Goal: Task Accomplishment & Management: Manage account settings

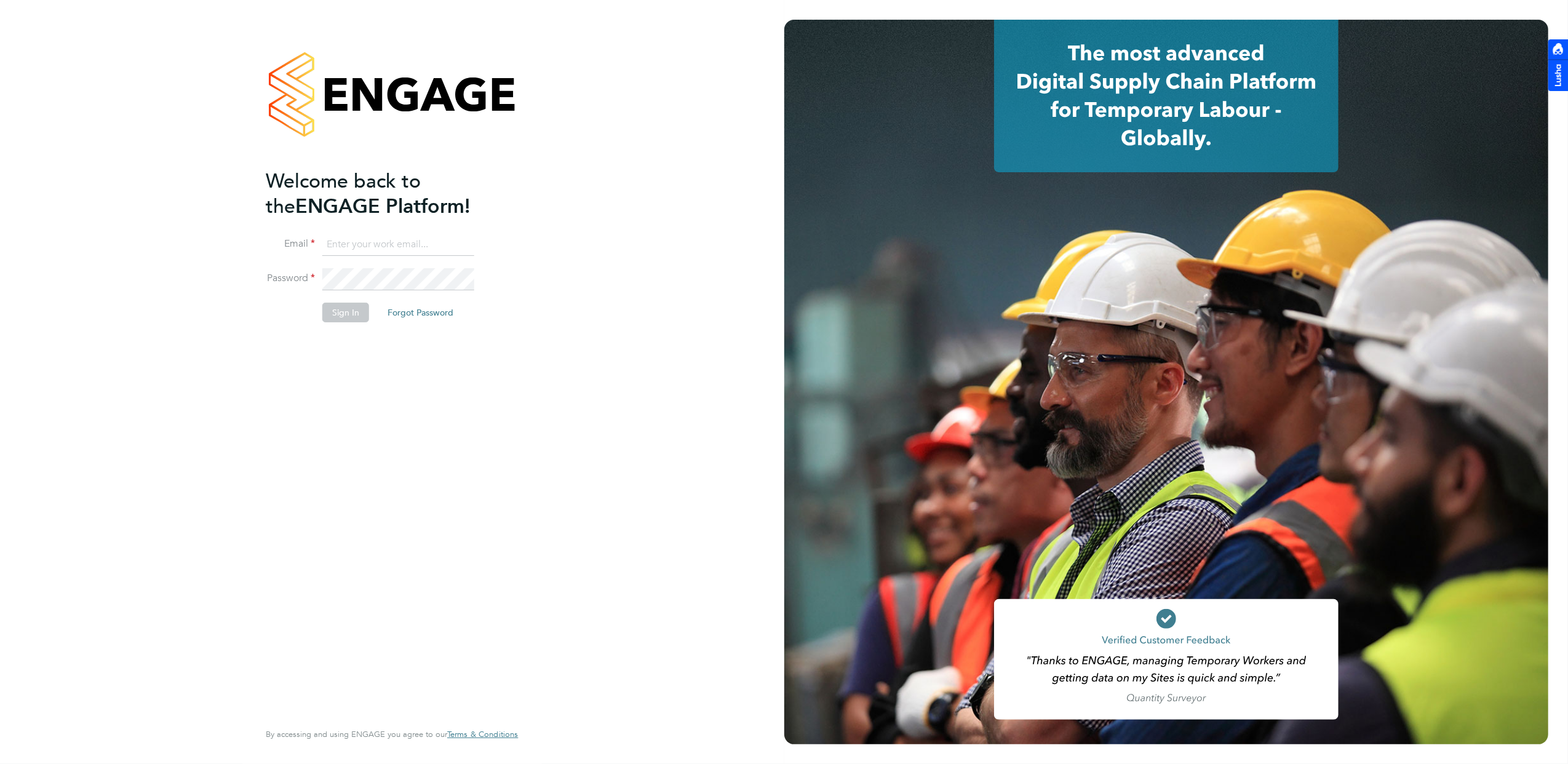
type input "[EMAIL_ADDRESS][DOMAIN_NAME]"
click at [343, 313] on button "Sign In" at bounding box center [346, 313] width 47 height 19
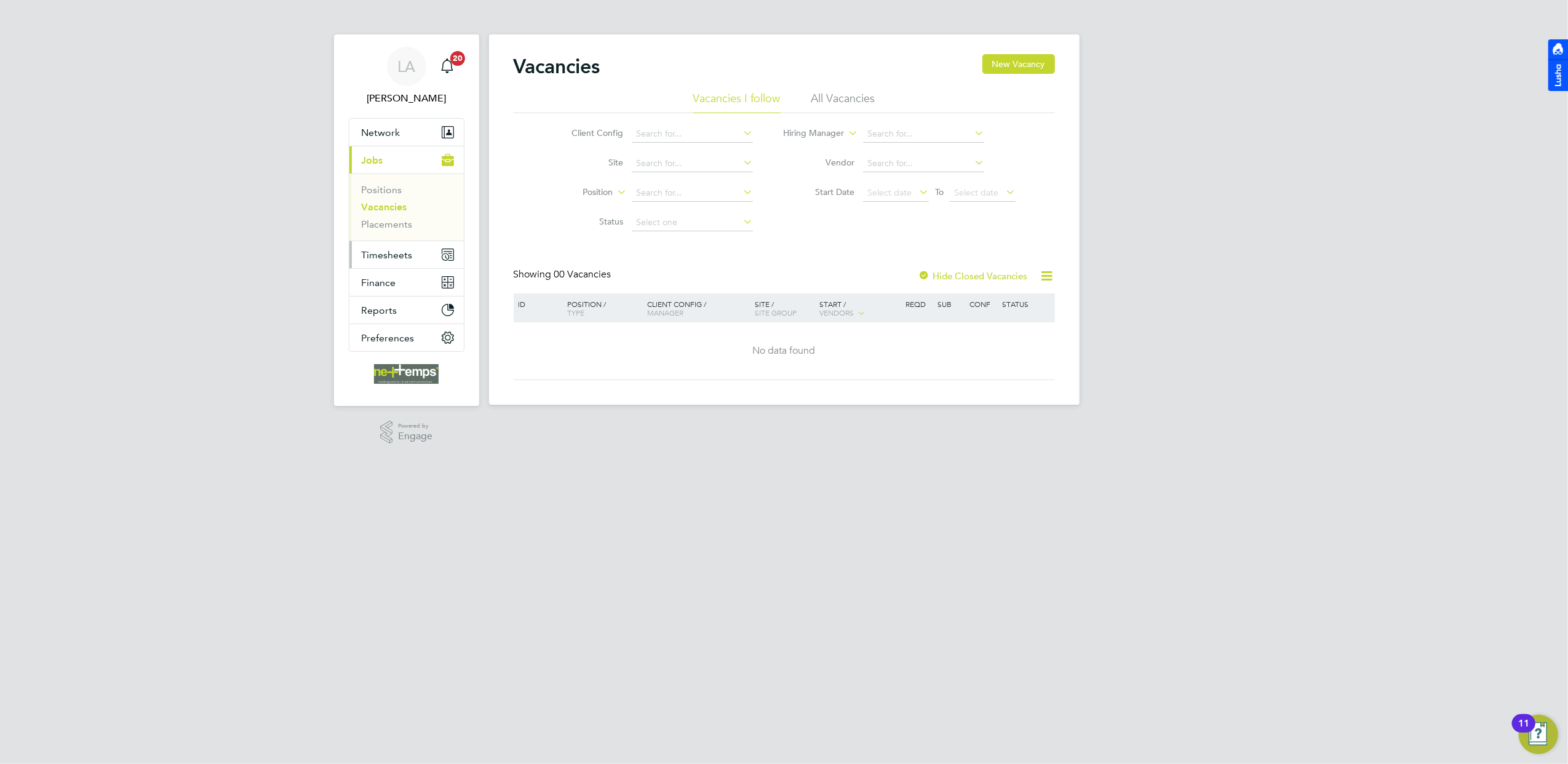
click at [407, 251] on span "Timesheets" at bounding box center [387, 255] width 51 height 12
click at [404, 220] on link "Timesheets" at bounding box center [387, 218] width 51 height 12
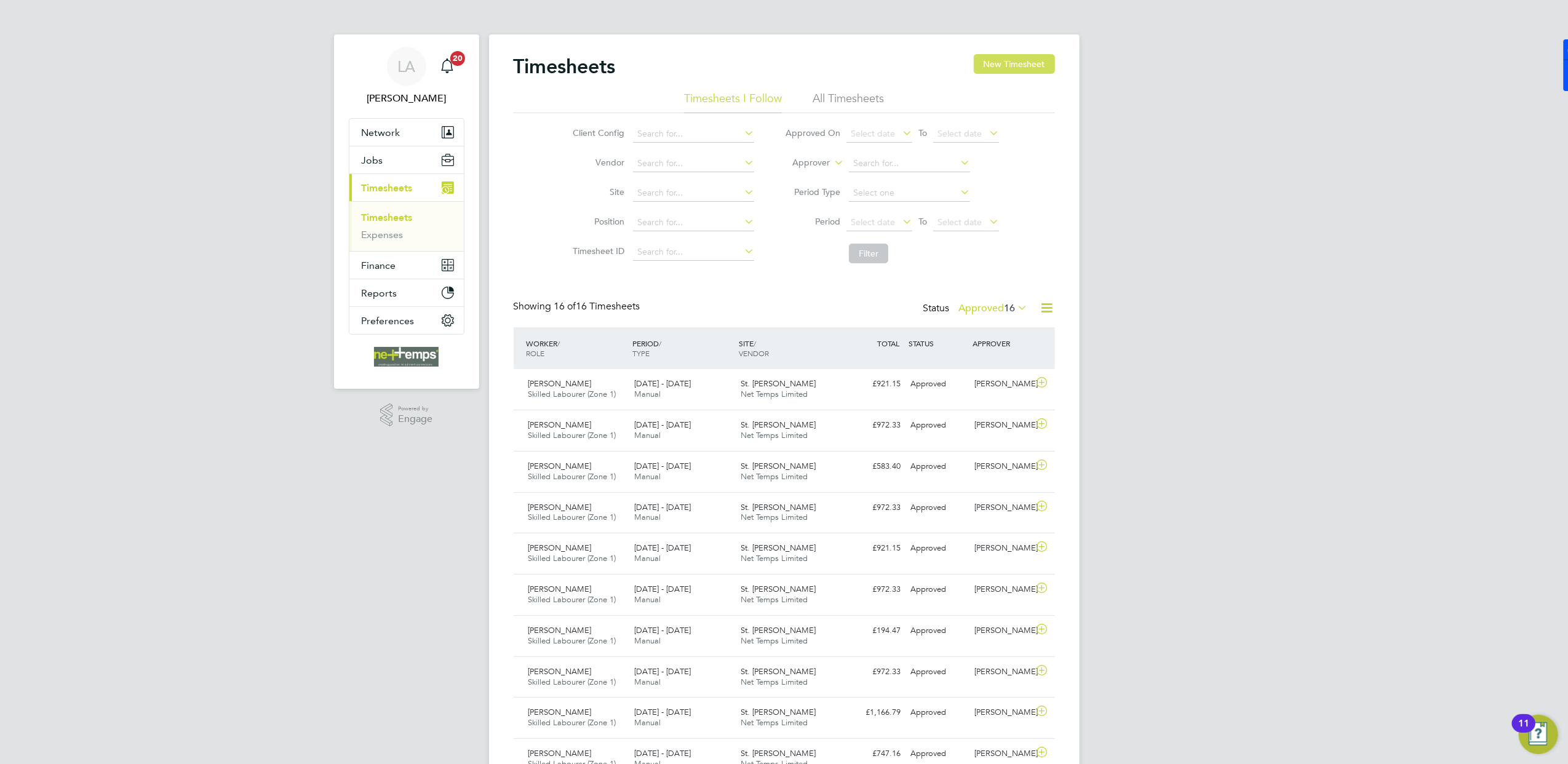
click at [1005, 67] on button "New Timesheet" at bounding box center [1014, 64] width 81 height 19
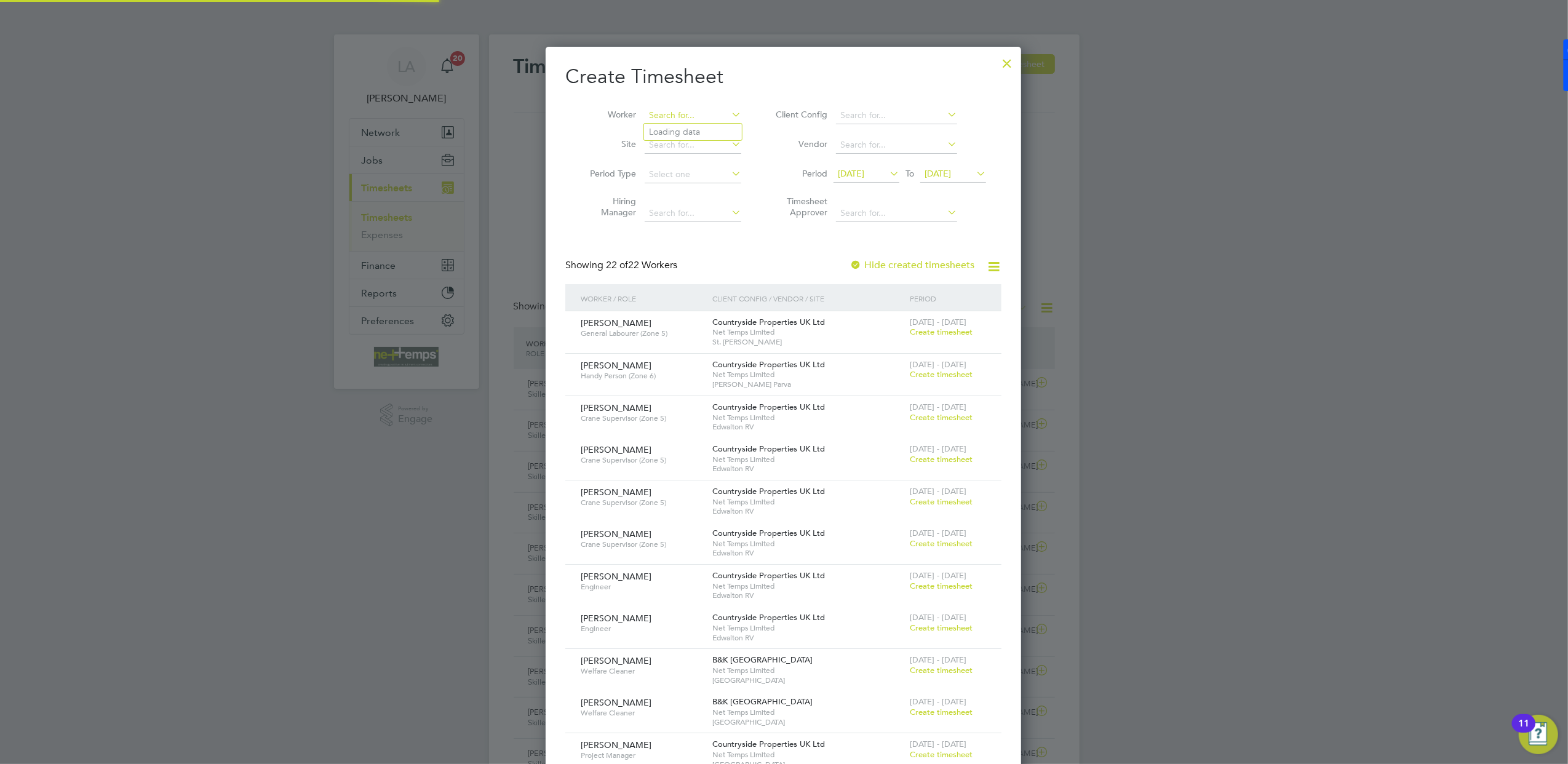
click at [667, 121] on input at bounding box center [693, 115] width 97 height 17
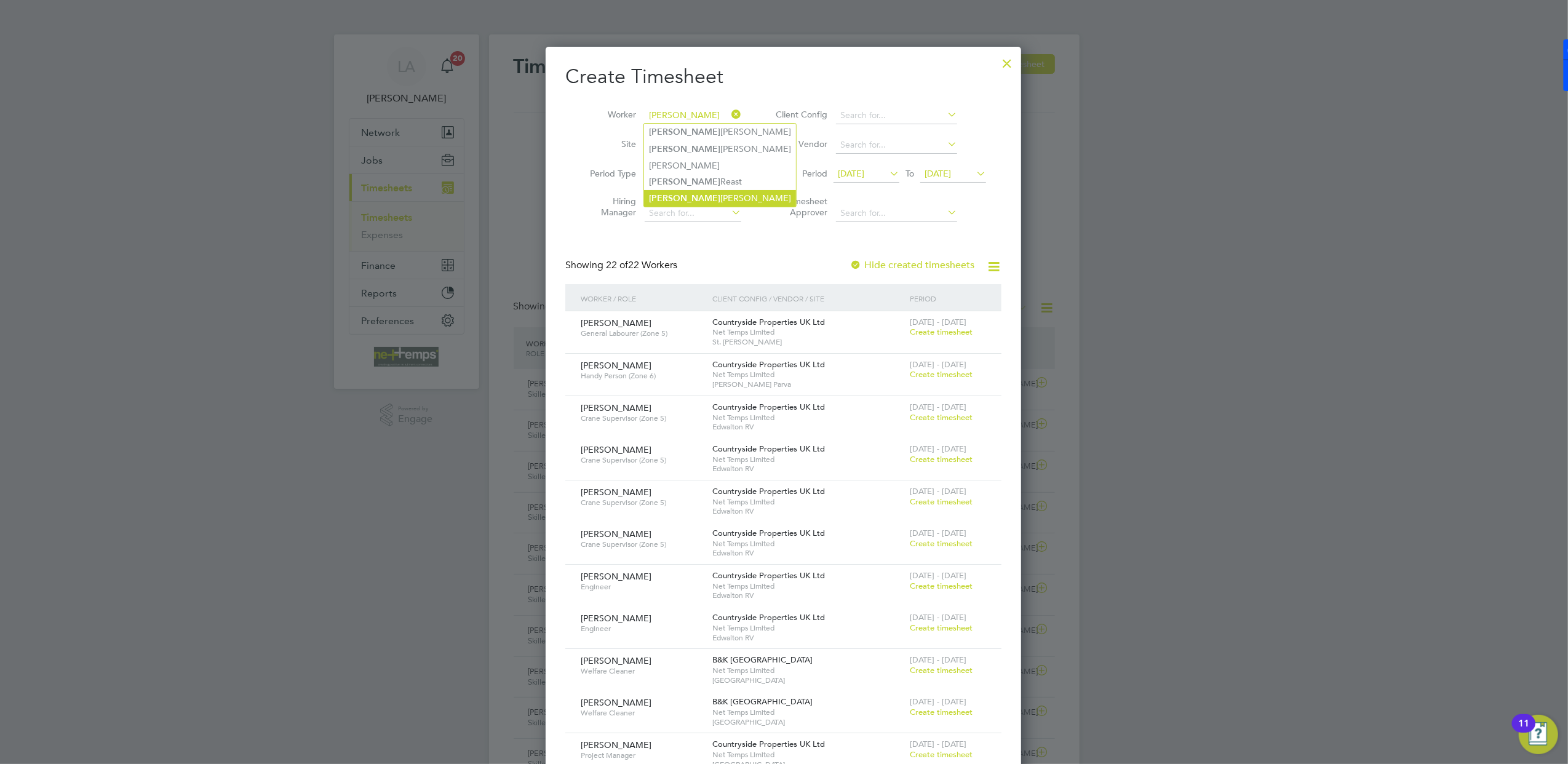
click at [702, 194] on li "Ricky Stanley" at bounding box center [720, 198] width 152 height 17
type input "Ricky Stanley"
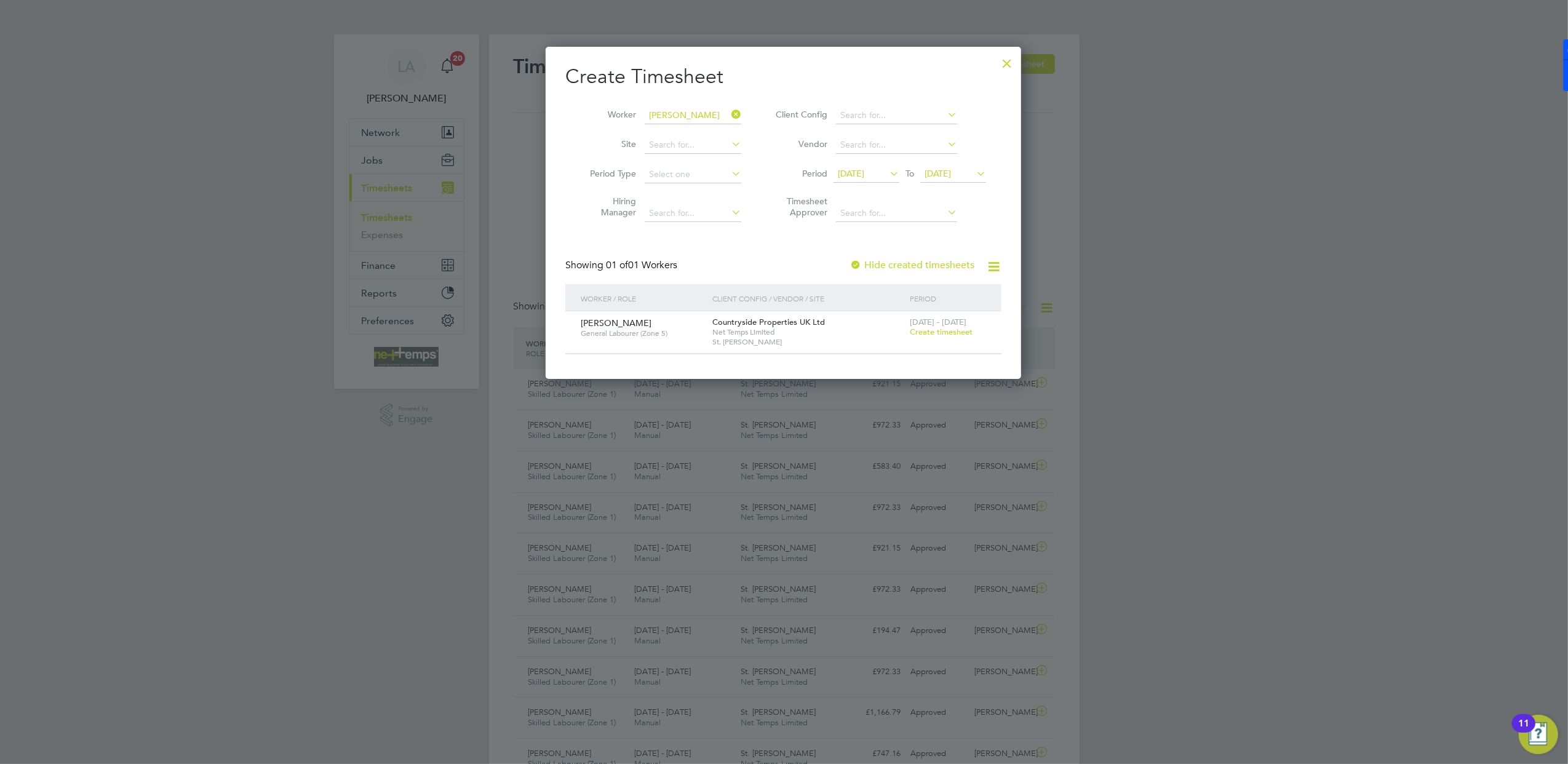
click at [938, 269] on div "Hide created timesheets" at bounding box center [913, 265] width 127 height 13
click at [934, 261] on label "Hide created timesheets" at bounding box center [911, 264] width 125 height 12
click at [951, 178] on span "17 Sep 2025" at bounding box center [937, 173] width 27 height 11
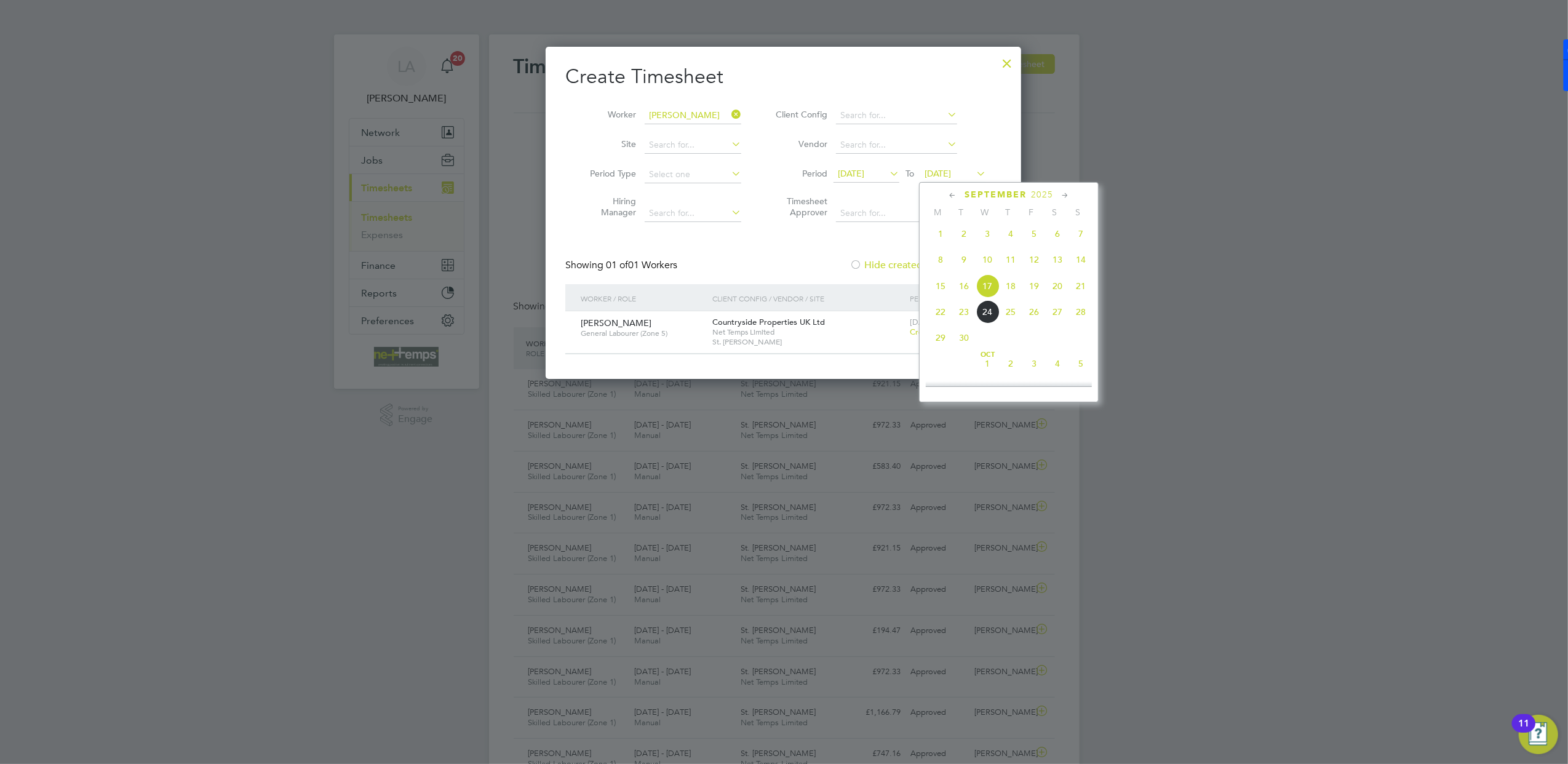
click at [1083, 287] on span "21" at bounding box center [1081, 285] width 23 height 23
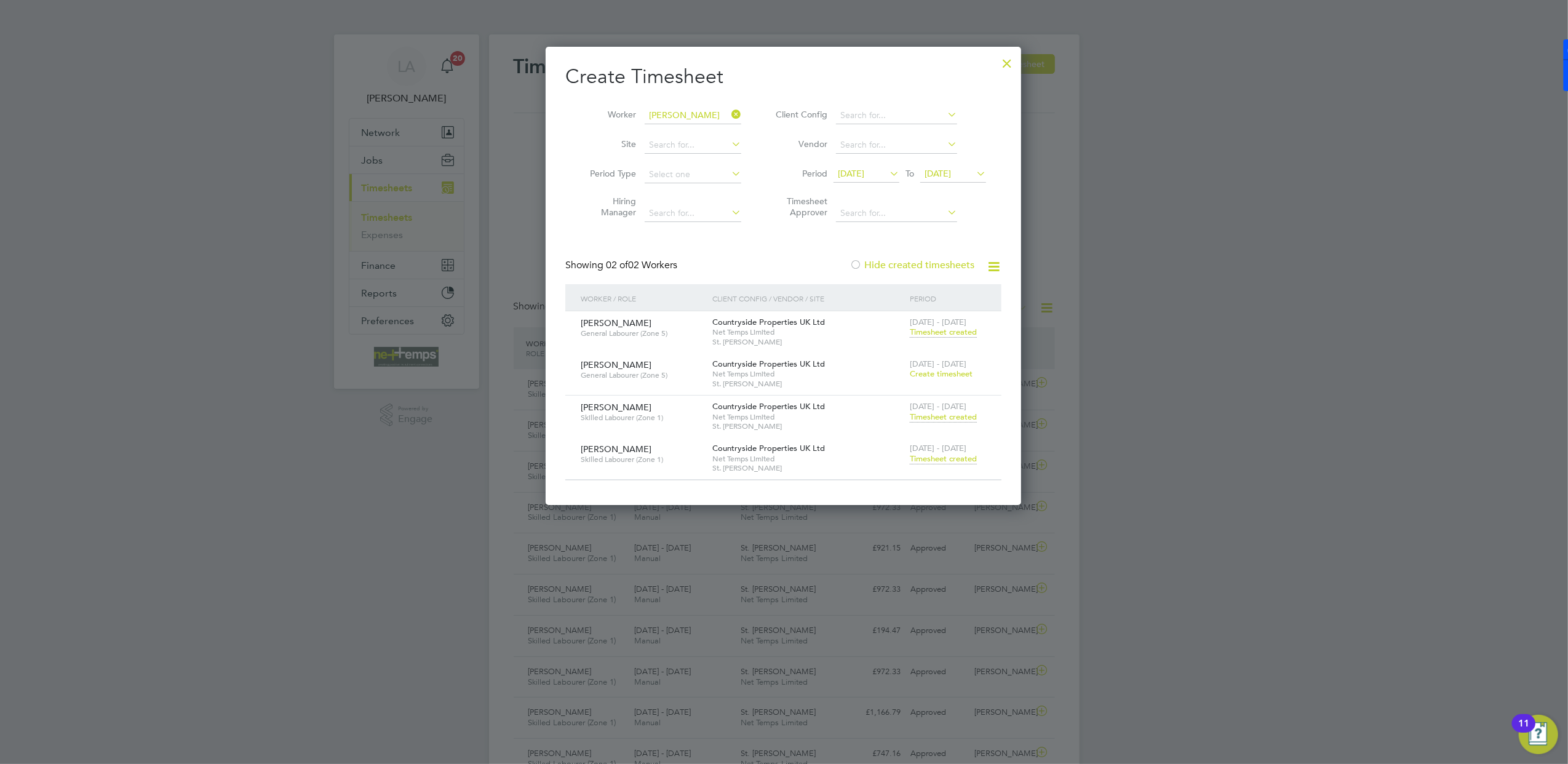
click at [933, 456] on span "Timesheet created" at bounding box center [943, 459] width 67 height 11
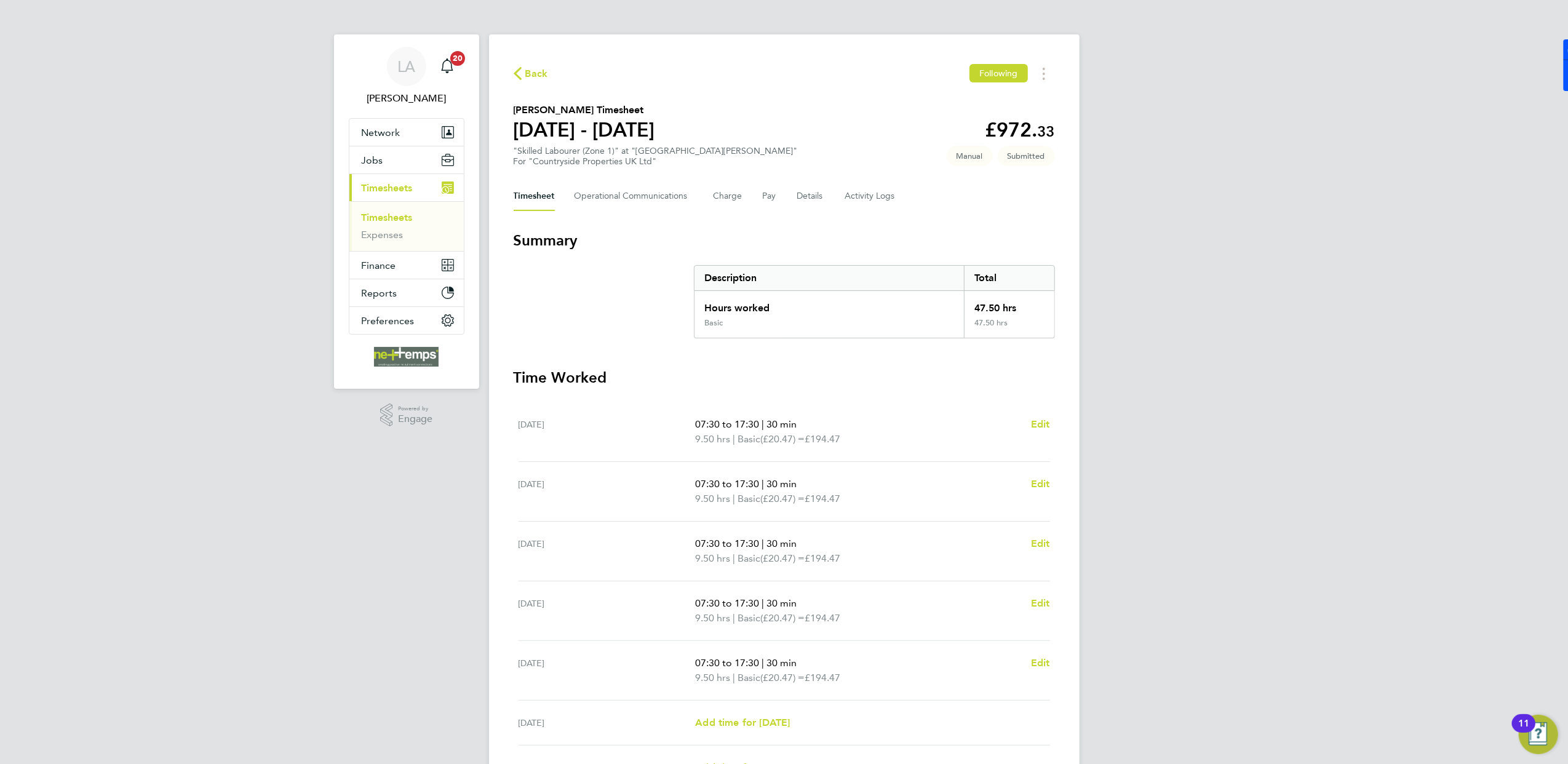
scroll to position [135, 0]
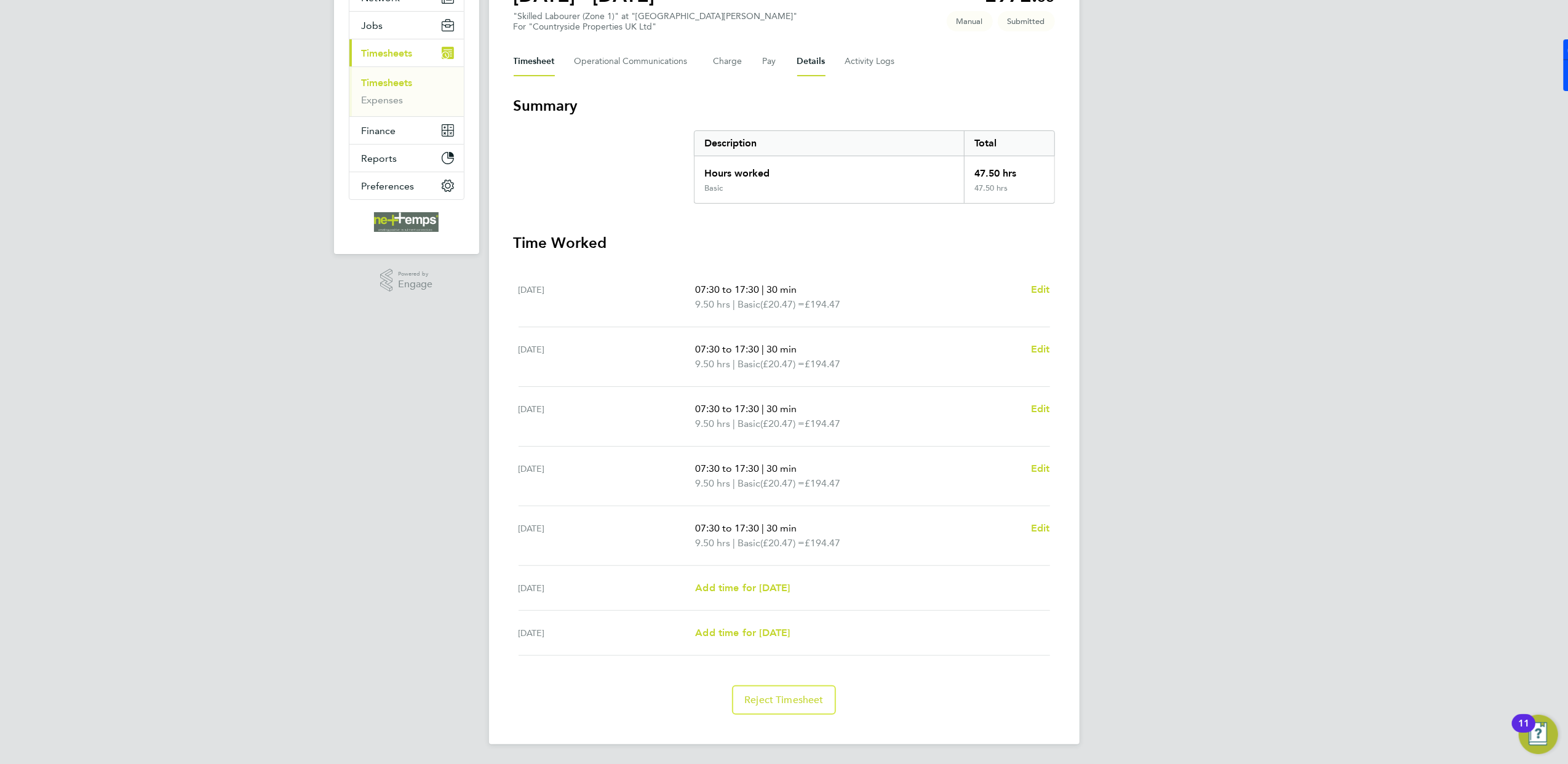
click at [810, 64] on button "Details" at bounding box center [811, 61] width 28 height 30
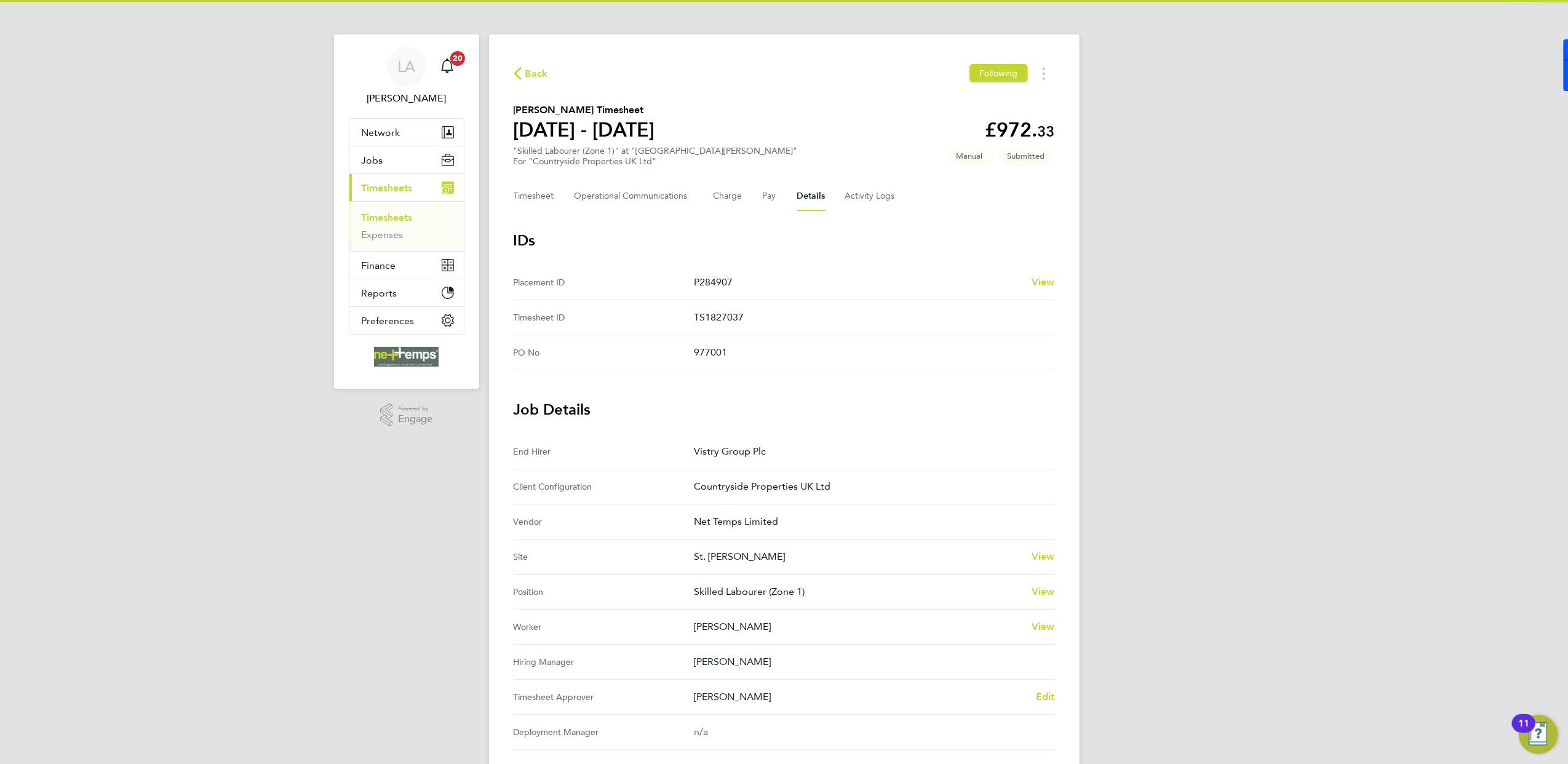
scroll to position [82, 0]
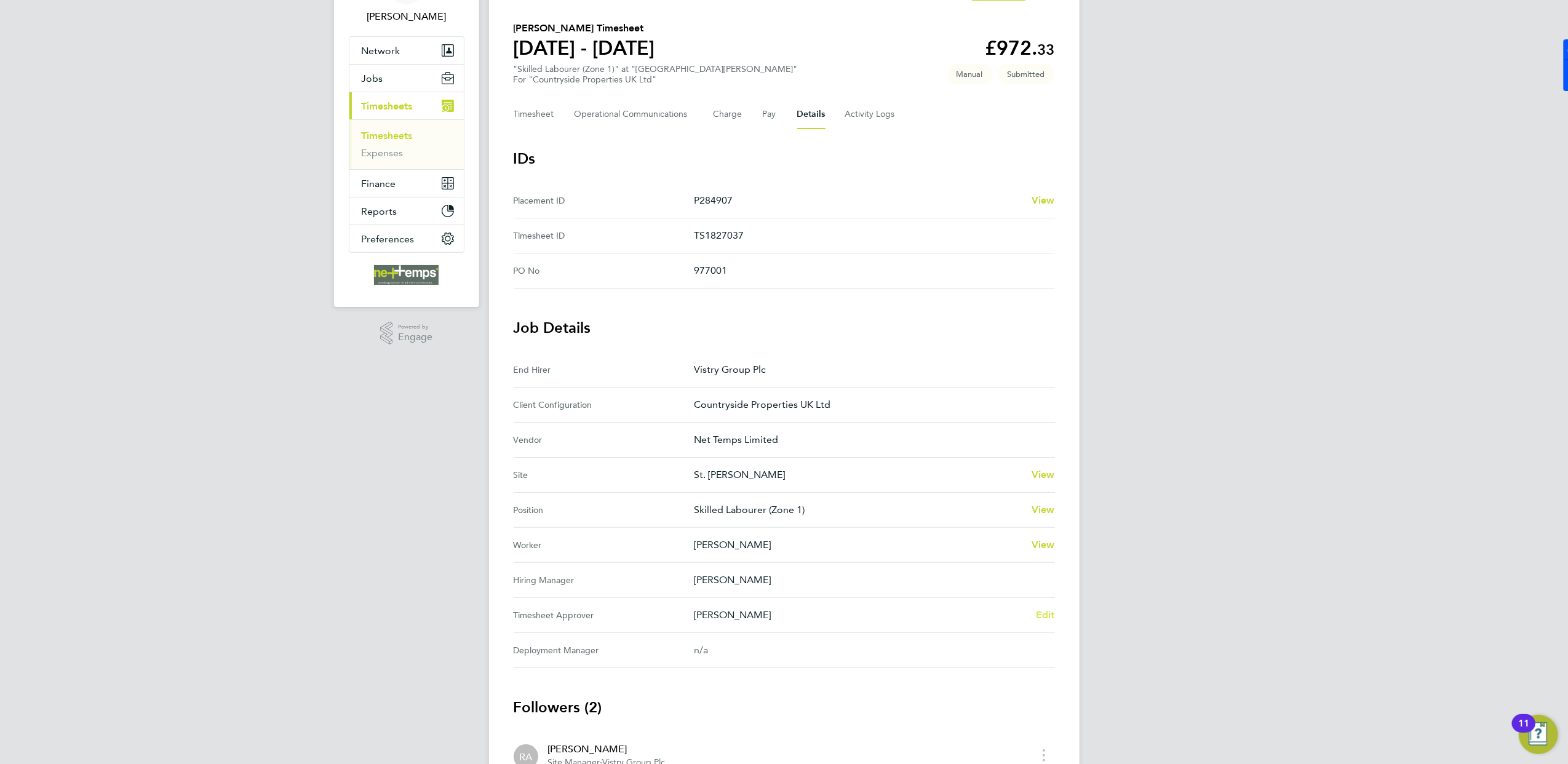
click at [1052, 612] on span "Edit" at bounding box center [1045, 615] width 19 height 12
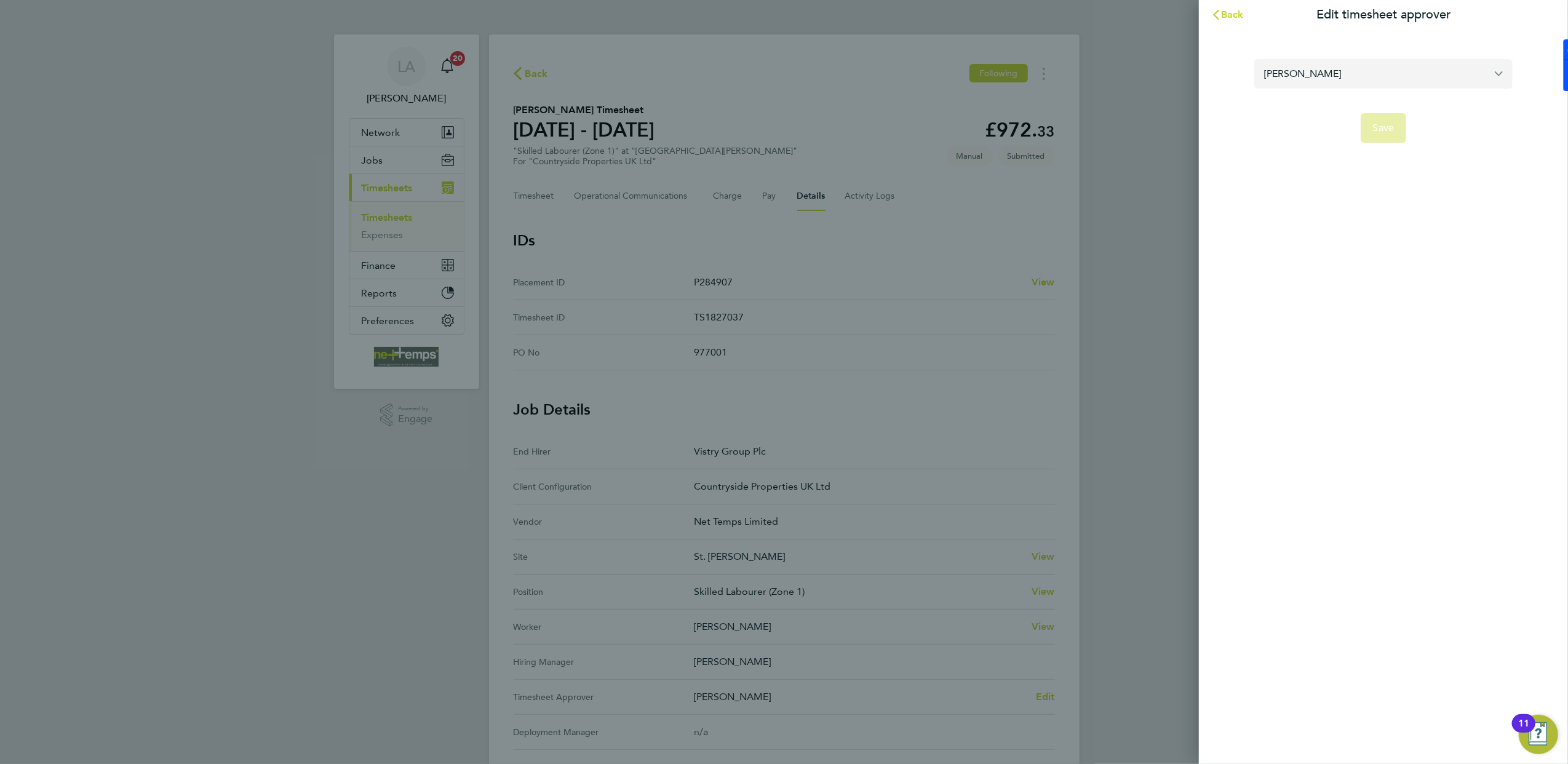
click at [1317, 81] on input "Rui Afonso" at bounding box center [1383, 73] width 259 height 29
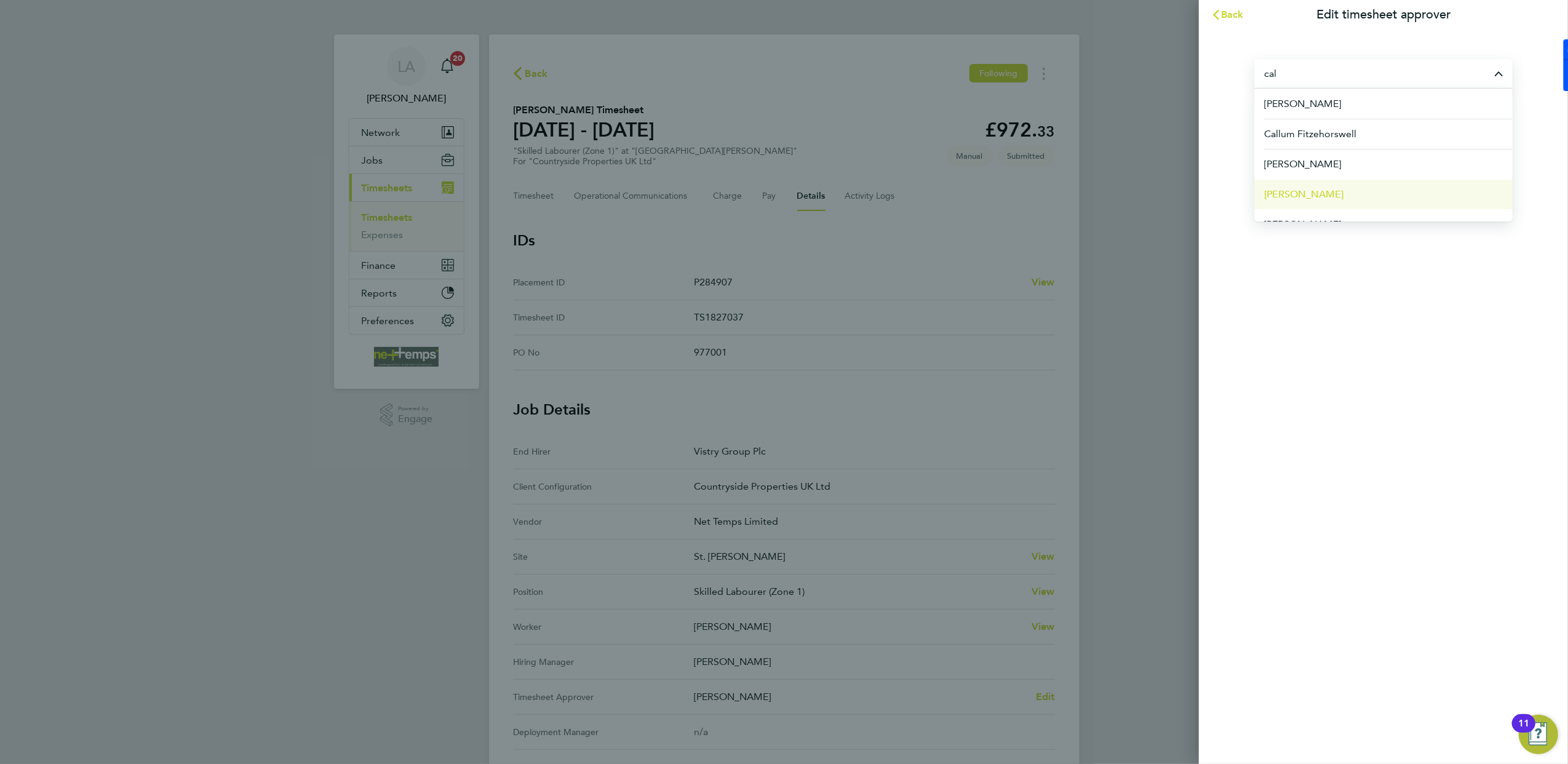
scroll to position [19, 0]
click at [1324, 202] on span "Calum Madden" at bounding box center [1304, 206] width 79 height 15
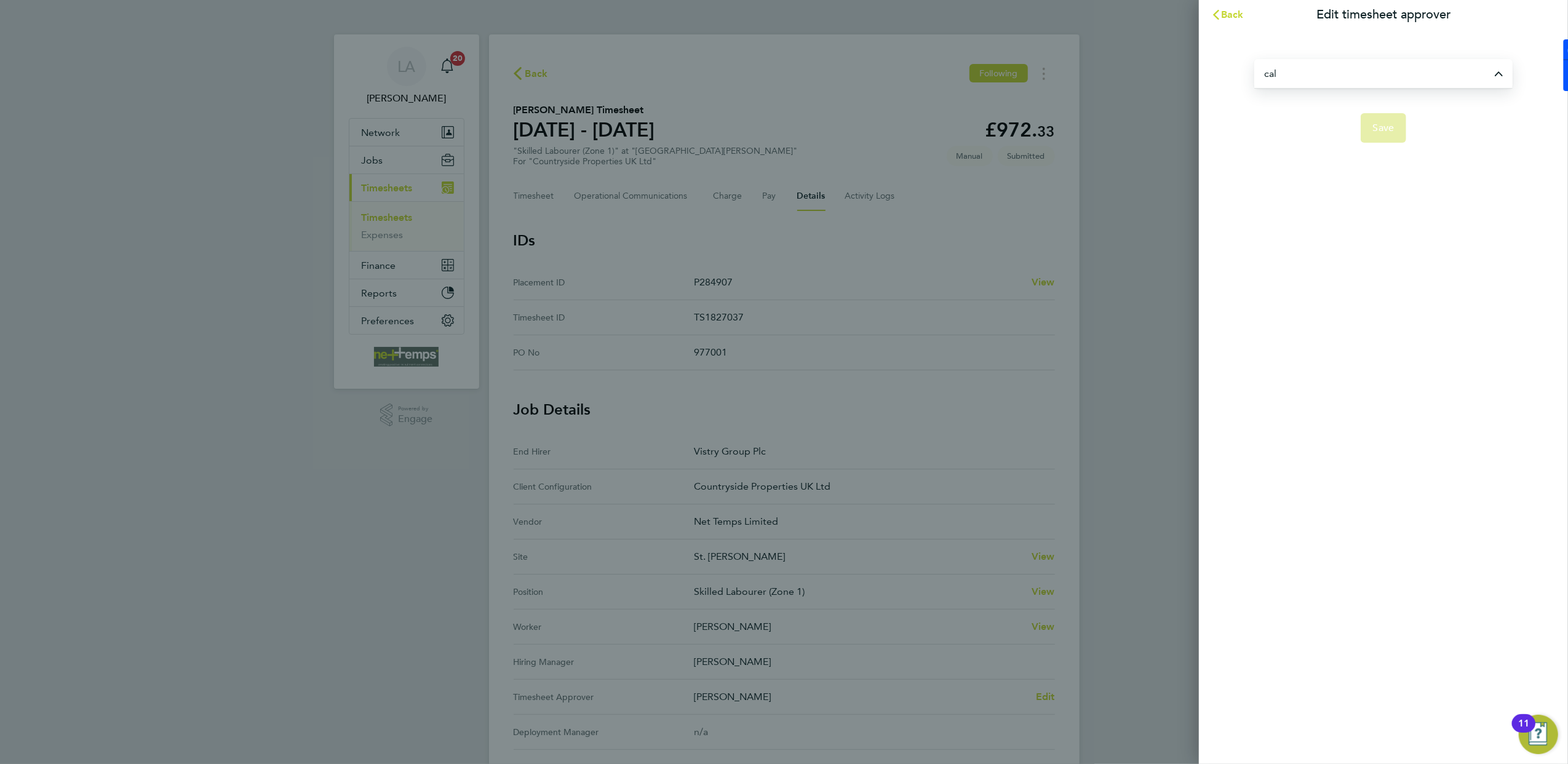
type input "Calum Madden"
click at [1383, 131] on span "Save" at bounding box center [1383, 127] width 22 height 12
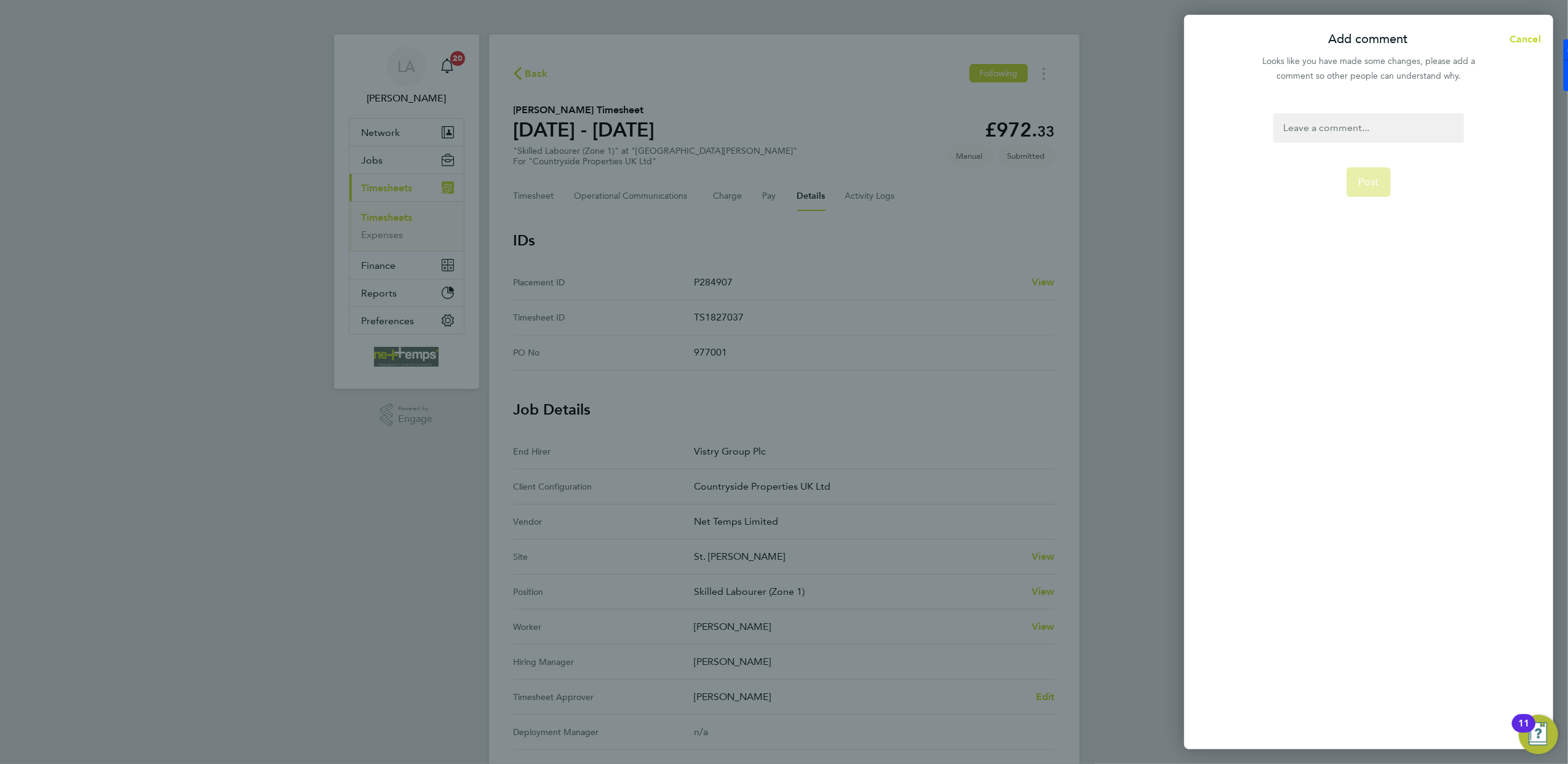
click at [1368, 131] on div at bounding box center [1368, 127] width 190 height 30
drag, startPoint x: 1357, startPoint y: 129, endPoint x: 1321, endPoint y: 134, distance: 36.3
click at [1357, 129] on div at bounding box center [1368, 127] width 190 height 30
click at [1363, 180] on span "Post" at bounding box center [1368, 181] width 20 height 12
